Goal: Find specific page/section: Find specific page/section

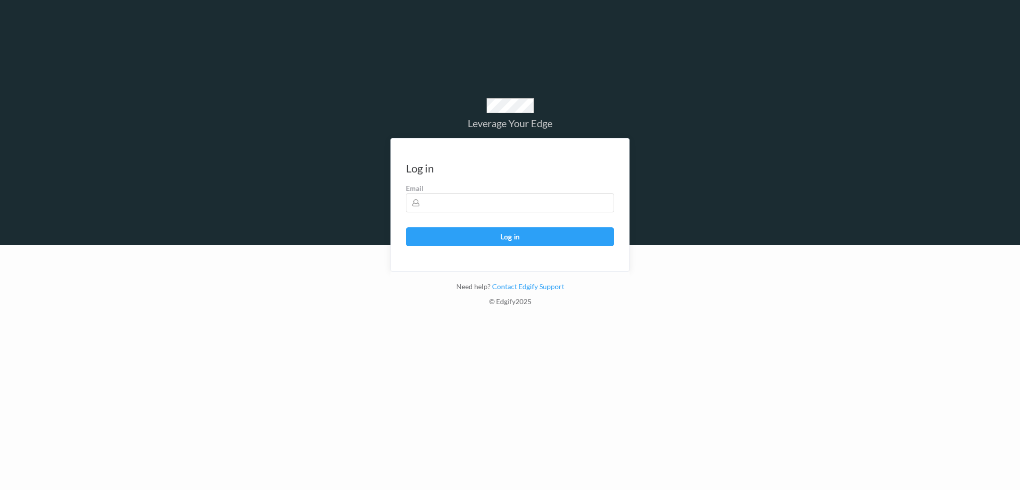
click at [442, 187] on label "Email" at bounding box center [510, 188] width 208 height 10
click at [456, 202] on input "text" at bounding box center [510, 202] width 208 height 19
type input "harlan.nelson@heb.com"
click at [406, 227] on button "Log in" at bounding box center [510, 236] width 208 height 19
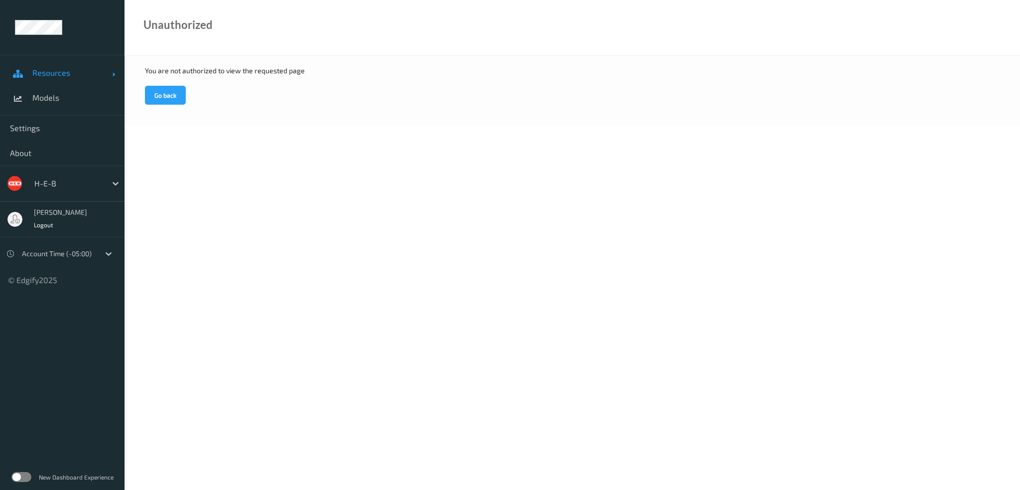
click at [54, 75] on span "Resources" at bounding box center [72, 73] width 80 height 10
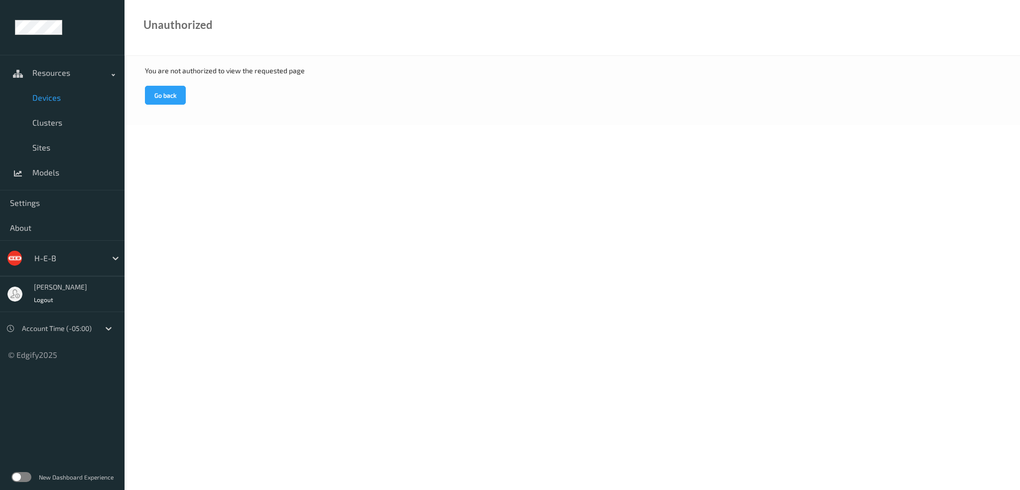
click at [55, 102] on span "Devices" at bounding box center [73, 98] width 82 height 10
